Goal: Find contact information: Find contact information

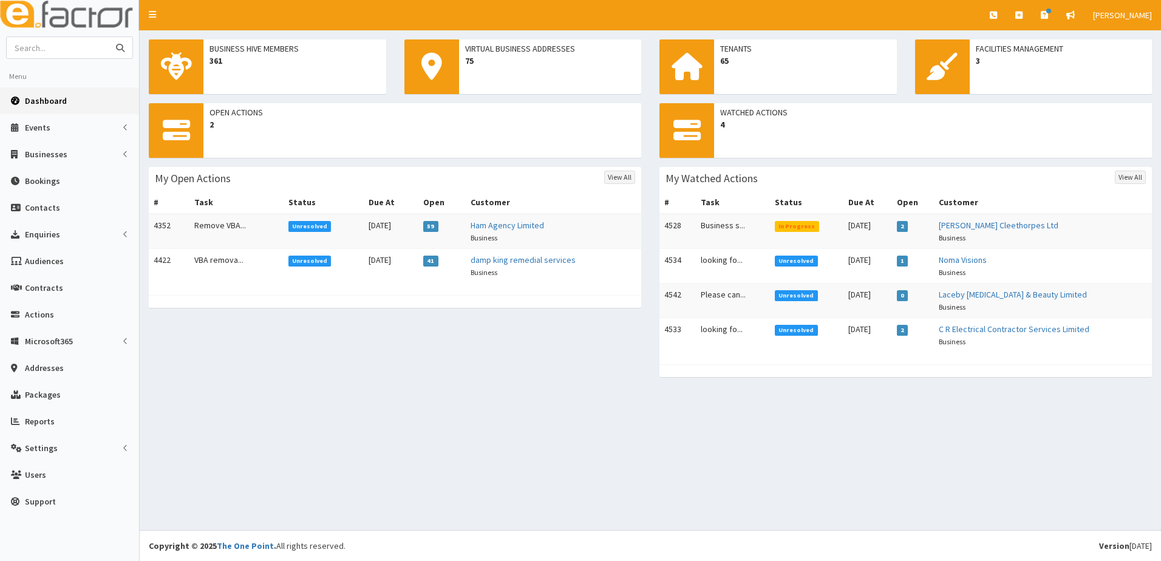
click at [38, 47] on input "text" at bounding box center [58, 47] width 102 height 21
type input "space"
click at [108, 37] on button "submit" at bounding box center [120, 47] width 24 height 21
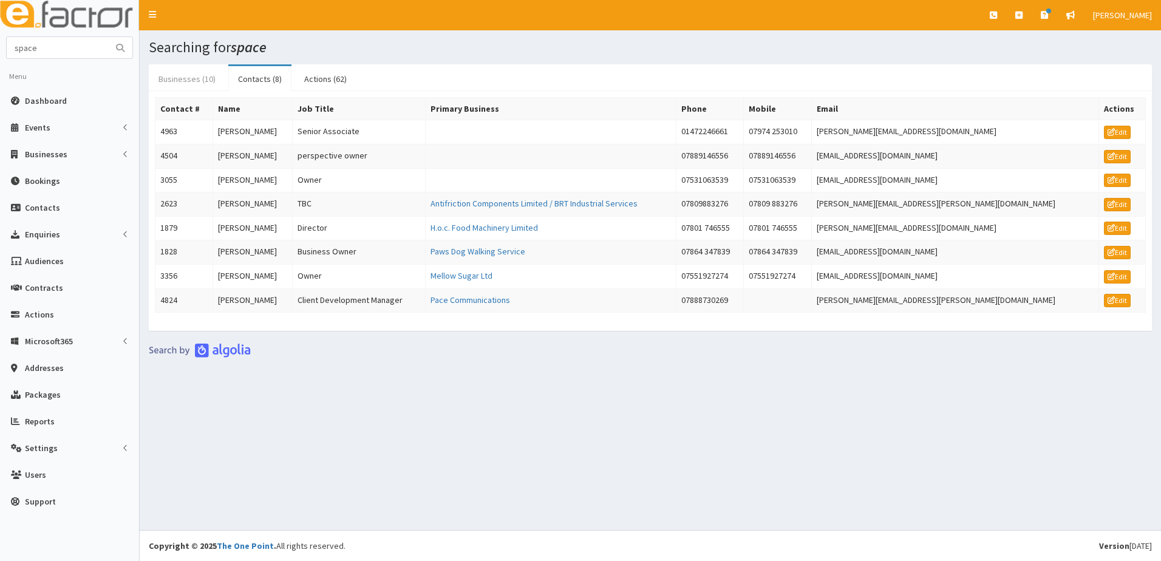
click at [173, 79] on link "Businesses (10)" at bounding box center [187, 79] width 77 height 26
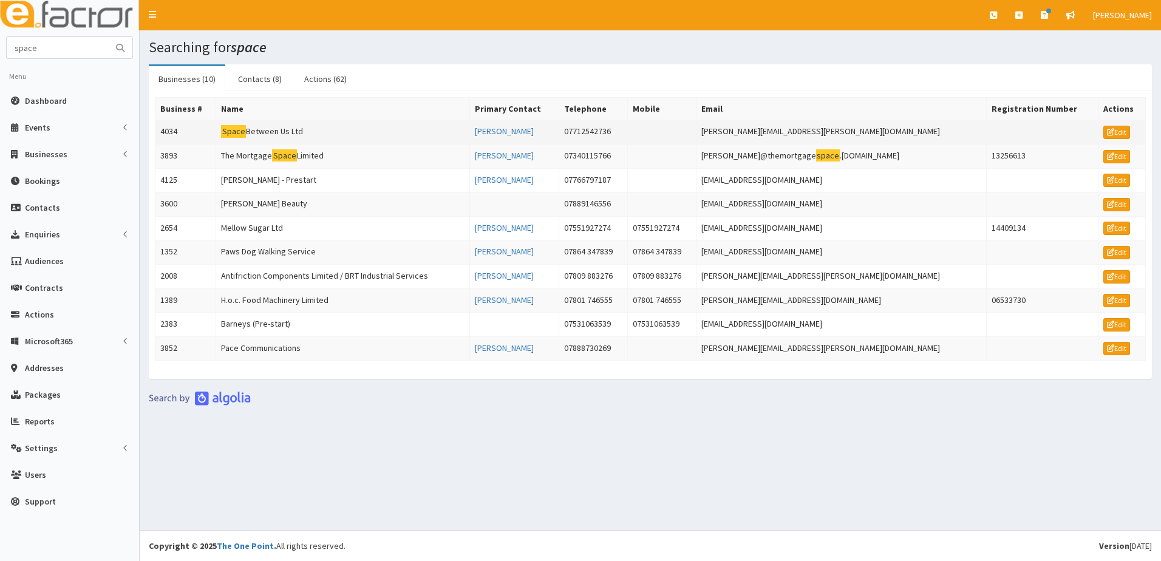
click at [174, 132] on td "4034" at bounding box center [185, 132] width 61 height 24
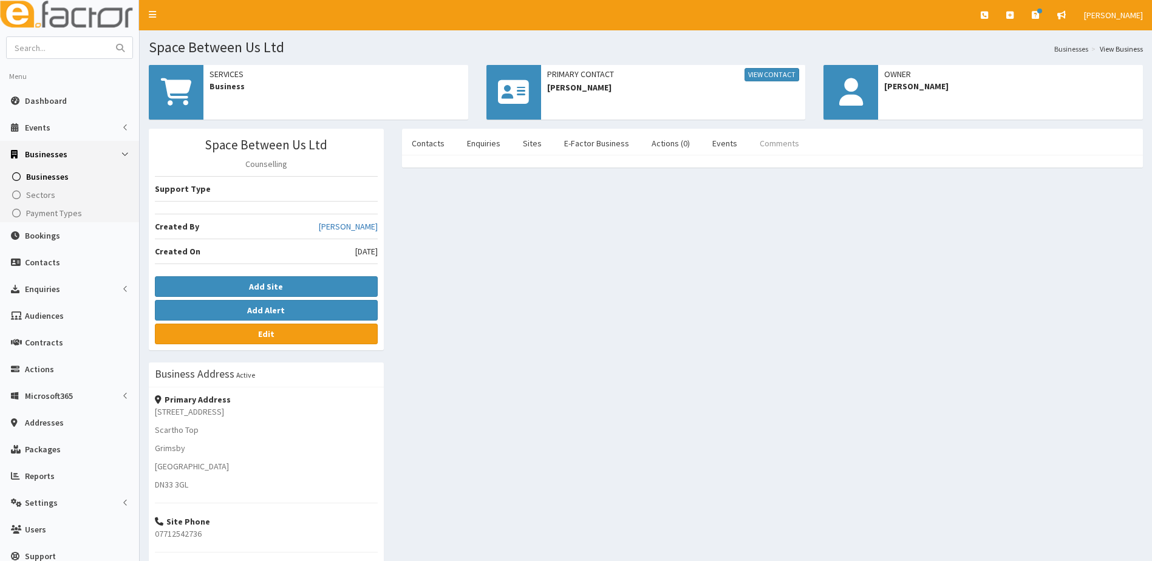
click at [763, 150] on link "Comments" at bounding box center [779, 144] width 59 height 26
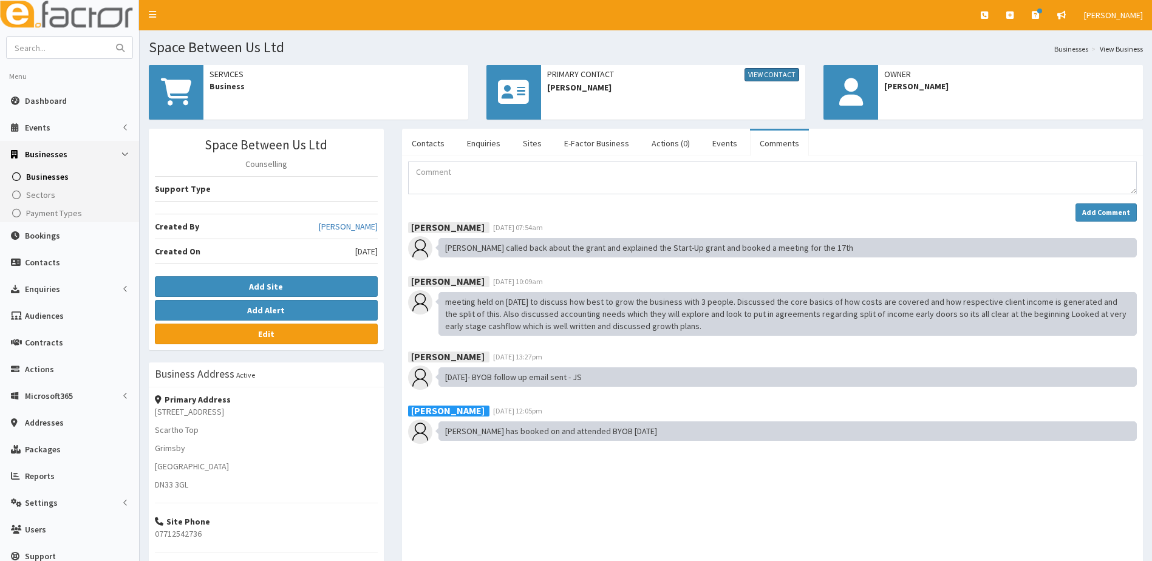
click at [771, 79] on link "View Contact" at bounding box center [772, 74] width 55 height 13
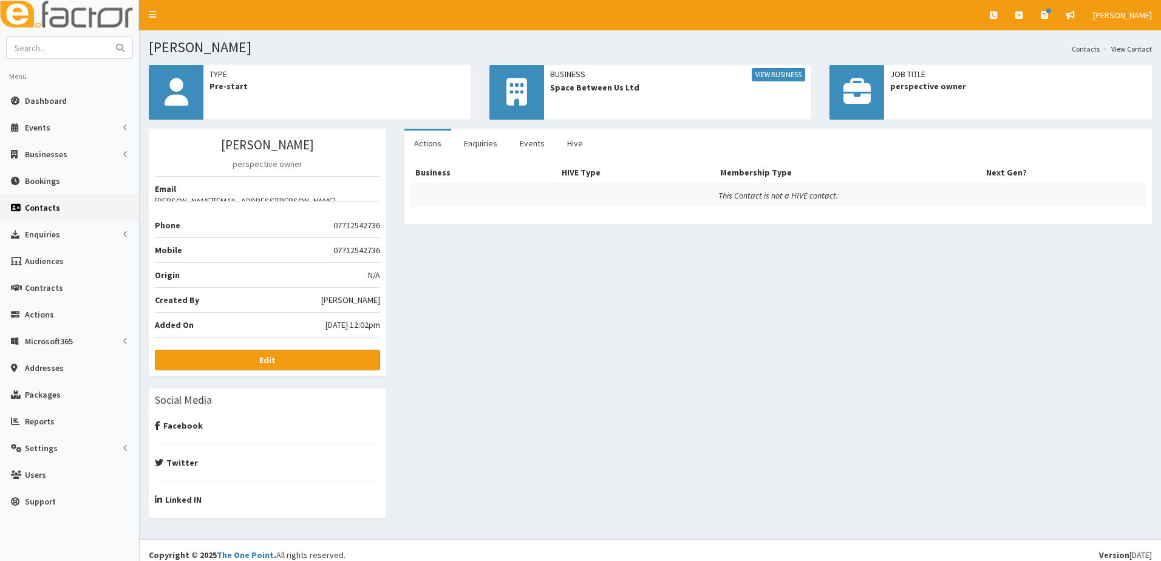
click at [283, 190] on li "Email [PERSON_NAME][EMAIL_ADDRESS][PERSON_NAME][DOMAIN_NAME]" at bounding box center [267, 189] width 225 height 26
drag, startPoint x: 290, startPoint y: 188, endPoint x: 377, endPoint y: 188, distance: 86.8
click at [377, 195] on span "[PERSON_NAME][EMAIL_ADDRESS][PERSON_NAME][DOMAIN_NAME]" at bounding box center [267, 207] width 225 height 24
drag, startPoint x: 377, startPoint y: 188, endPoint x: 350, endPoint y: 187, distance: 26.7
copy span "[PERSON_NAME][EMAIL_ADDRESS][PERSON_NAME][DOMAIN_NAME]"
